Goal: Check status: Check status

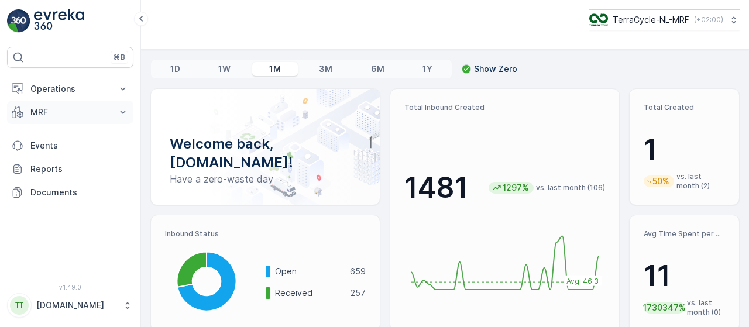
click at [125, 108] on icon at bounding box center [123, 112] width 12 height 12
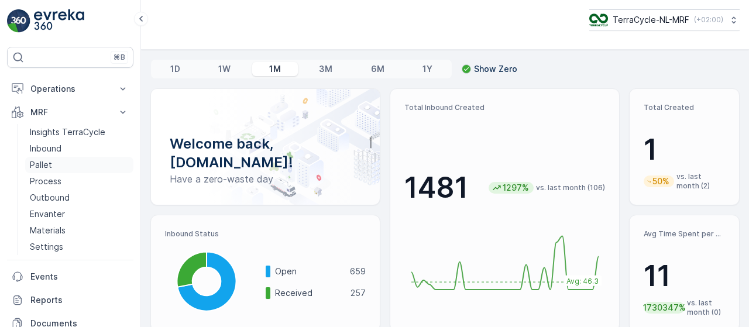
click at [68, 165] on link "Pallet" at bounding box center [79, 165] width 108 height 16
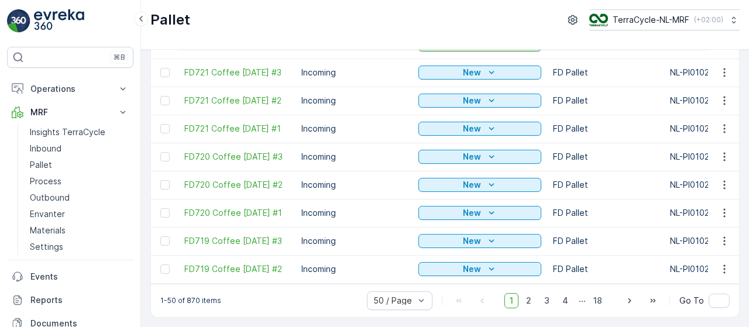
scroll to position [1254, 0]
click at [289, 291] on div "1-50 of 870 items 50 / Page 1 2 3 4 ... 18 Go To" at bounding box center [445, 300] width 588 height 33
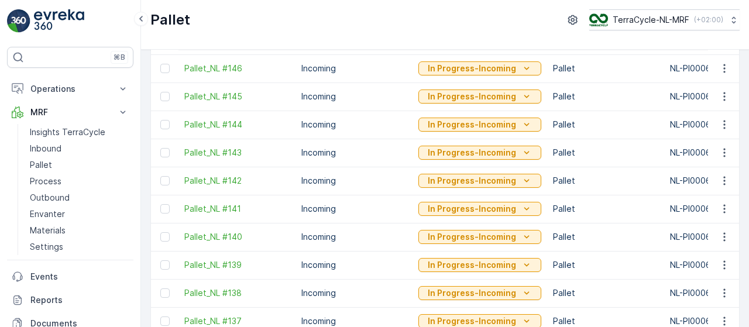
scroll to position [0, 0]
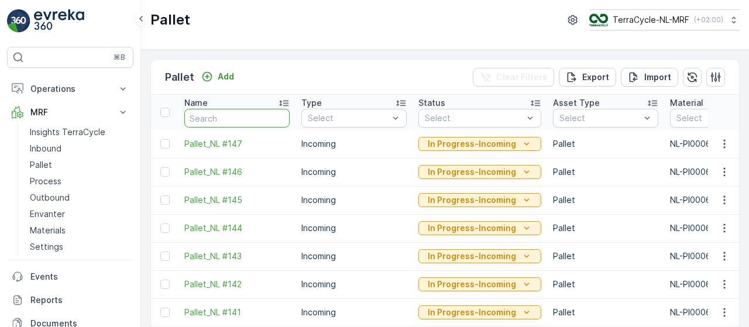
click at [242, 113] on input "text" at bounding box center [236, 118] width 105 height 19
type input "fd"
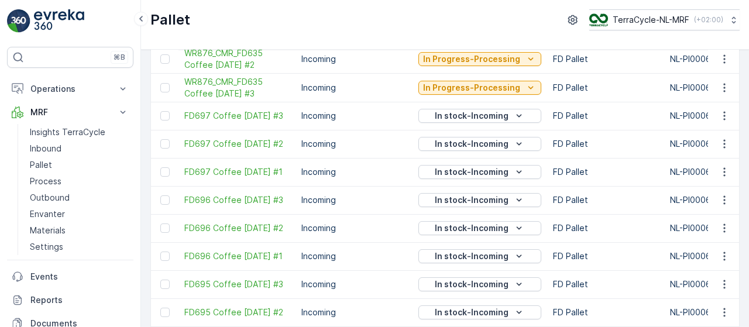
scroll to position [1082, 0]
click at [516, 226] on icon "In stock-Incoming" at bounding box center [518, 227] width 5 height 3
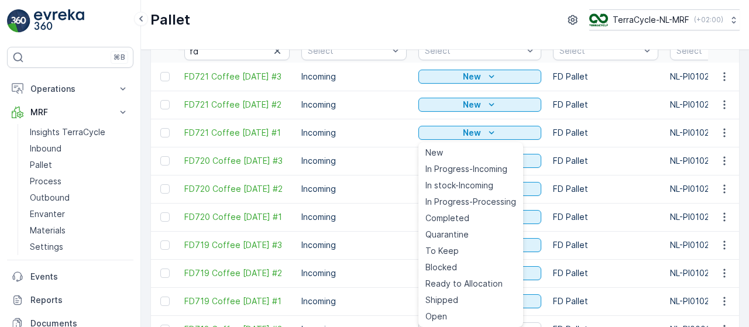
scroll to position [67, 0]
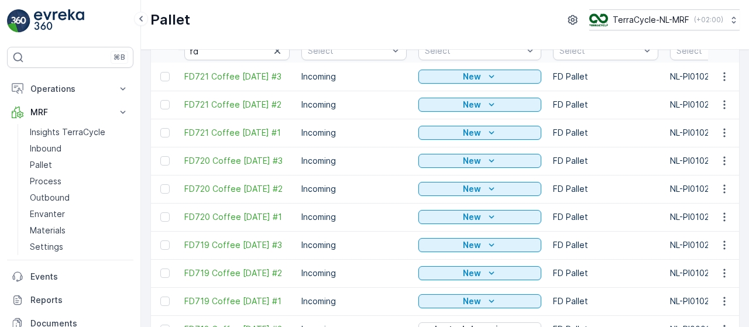
click at [402, 17] on div "Pallet TerraCycle-NL-MRF ( +02:00 )" at bounding box center [444, 19] width 589 height 21
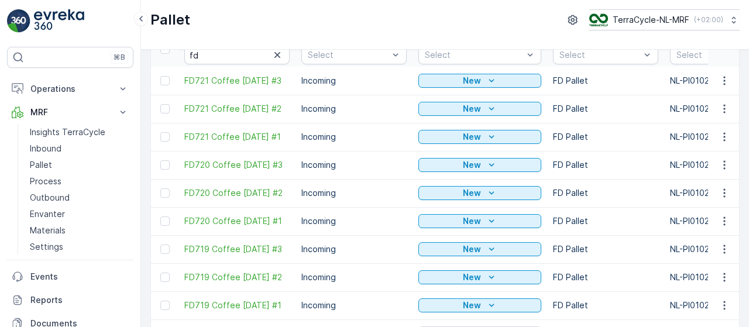
scroll to position [0, 0]
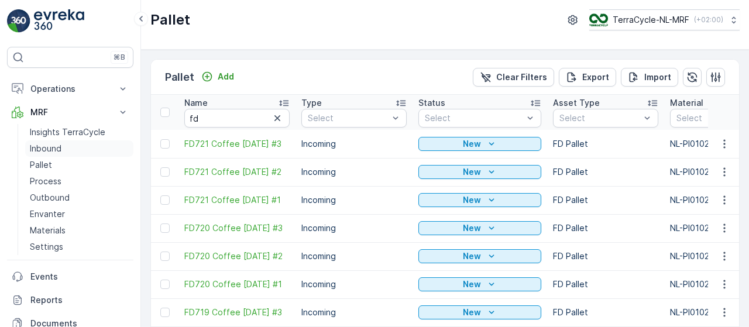
click at [56, 144] on p "Inbound" at bounding box center [46, 149] width 32 height 12
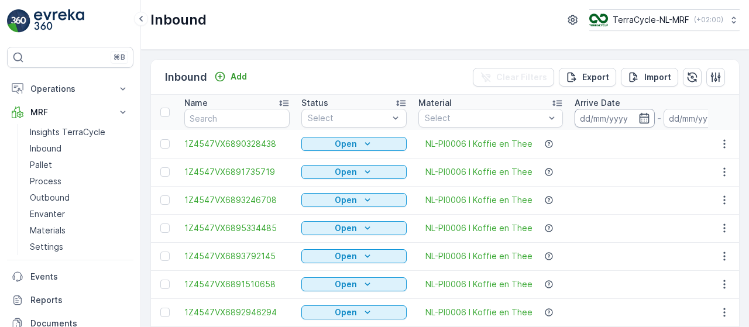
click at [599, 119] on input at bounding box center [614, 118] width 80 height 19
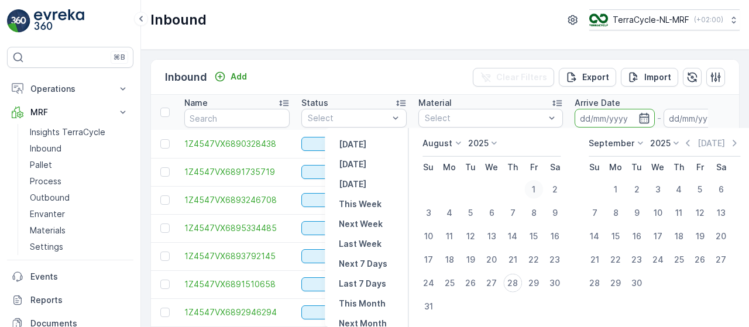
click at [533, 188] on div "1" at bounding box center [533, 189] width 19 height 19
type input "[DATE]"
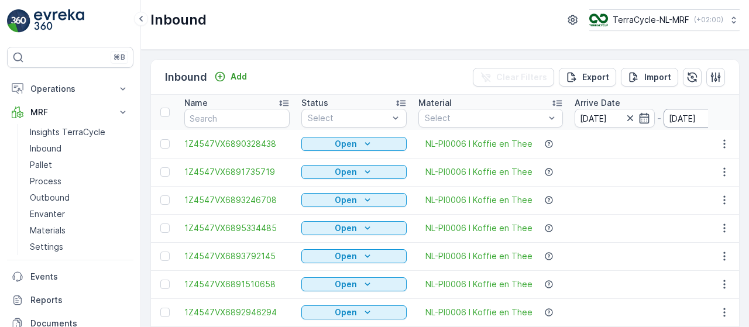
click at [688, 120] on input "[DATE]" at bounding box center [703, 118] width 80 height 19
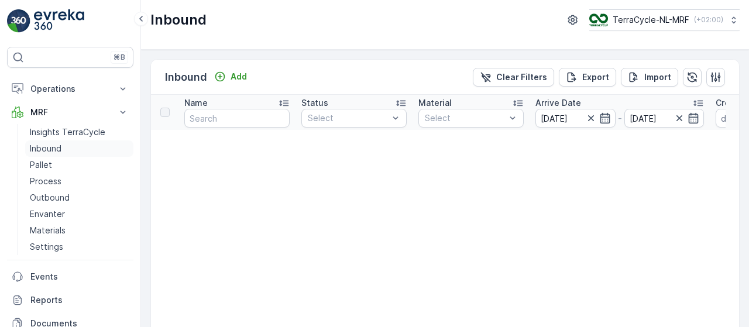
click at [44, 146] on p "Inbound" at bounding box center [46, 149] width 32 height 12
click at [53, 146] on p "Inbound" at bounding box center [46, 149] width 32 height 12
click at [654, 120] on input "[DATE]" at bounding box center [664, 118] width 80 height 19
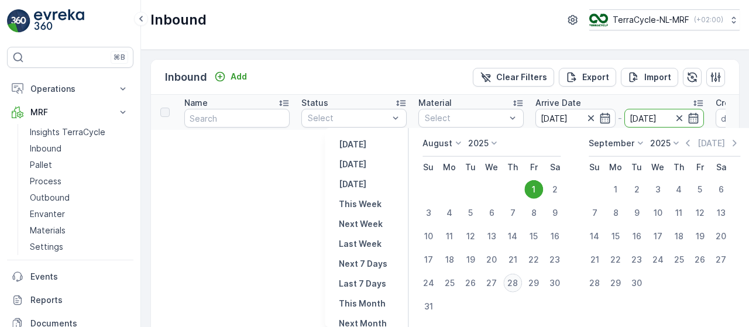
click at [515, 282] on div "28" at bounding box center [512, 283] width 19 height 19
type input "[DATE]"
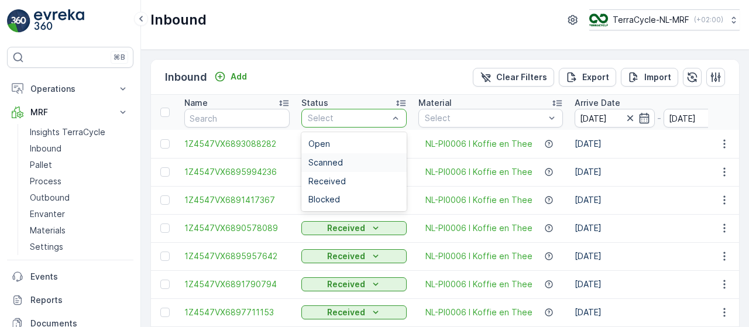
click at [344, 163] on div "Scanned" at bounding box center [353, 162] width 91 height 9
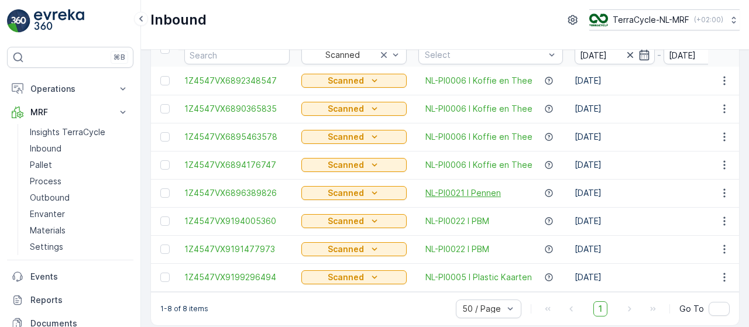
scroll to position [75, 0]
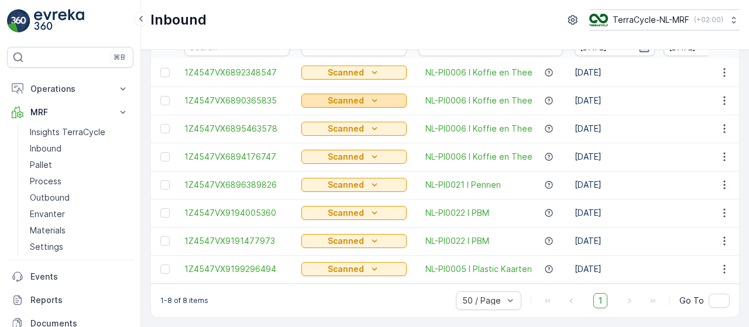
click at [371, 95] on icon "Scanned" at bounding box center [374, 101] width 12 height 12
click at [453, 39] on div "Inbound TerraCycle-NL-MRF ( +02:00 )" at bounding box center [445, 25] width 608 height 50
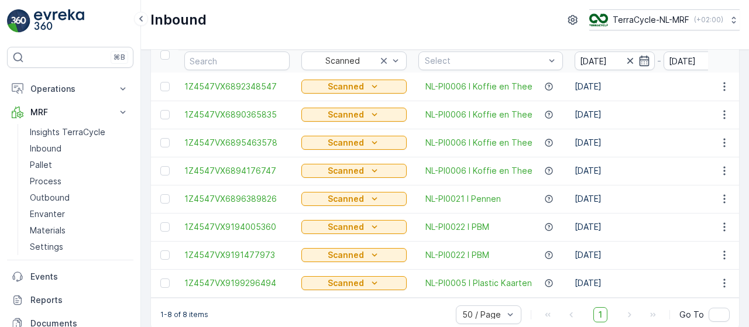
scroll to position [57, 0]
